Goal: Information Seeking & Learning: Get advice/opinions

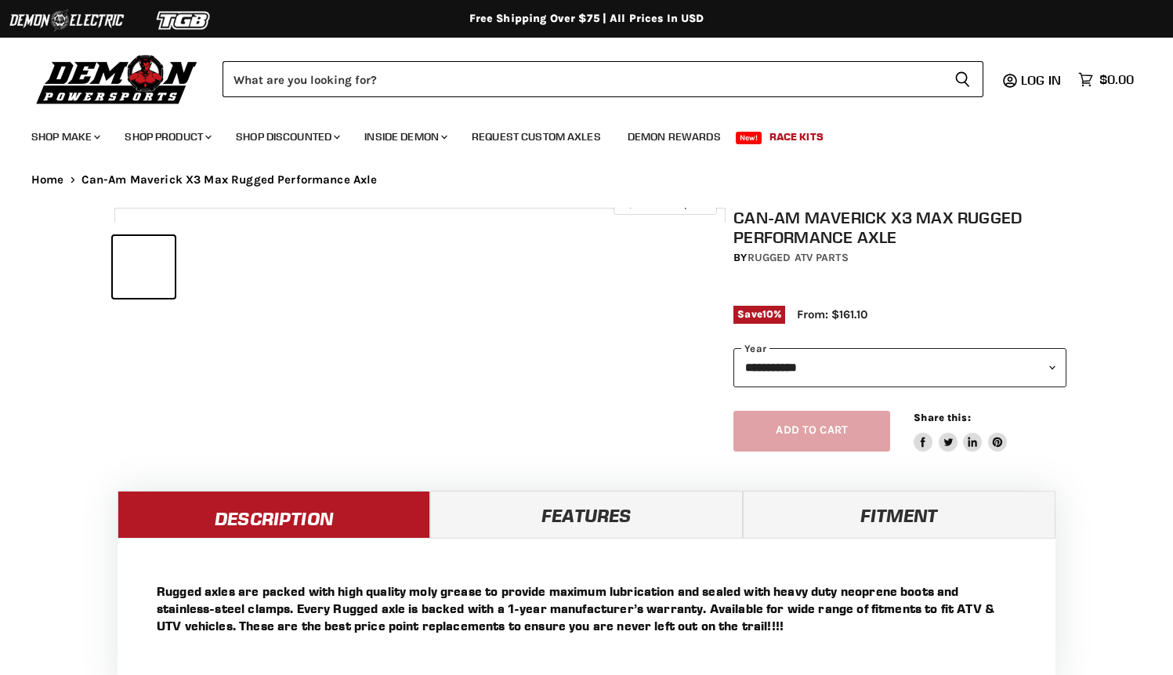
select select "******"
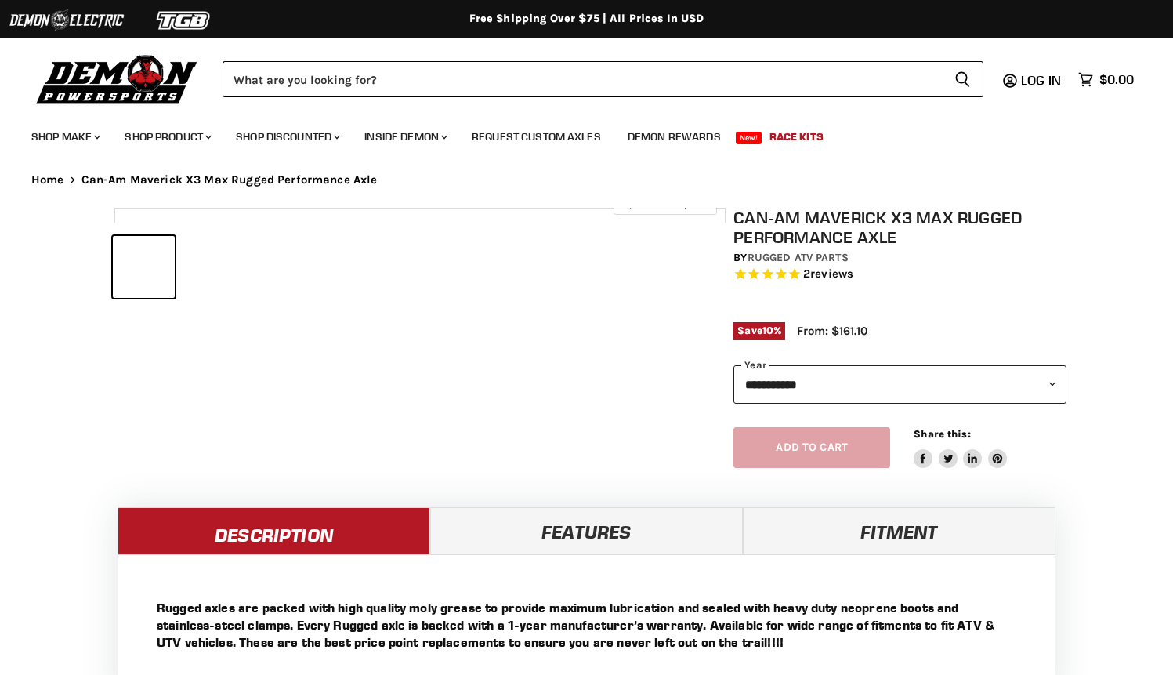
select select "******"
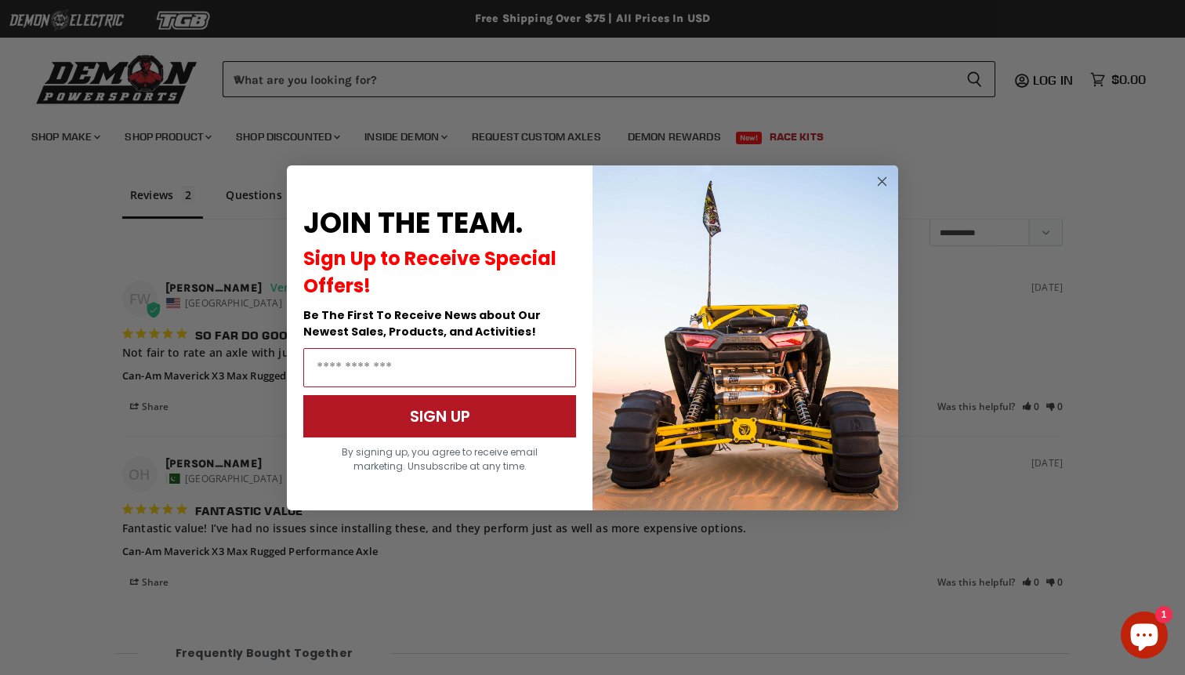
scroll to position [1349, 0]
